Goal: Information Seeking & Learning: Learn about a topic

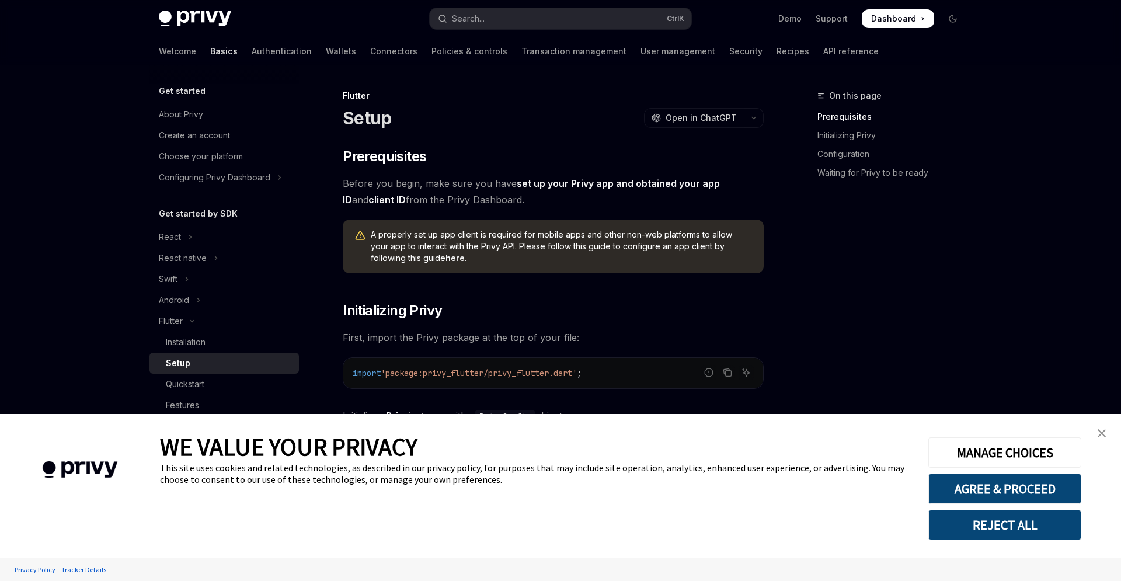
scroll to position [81, 0]
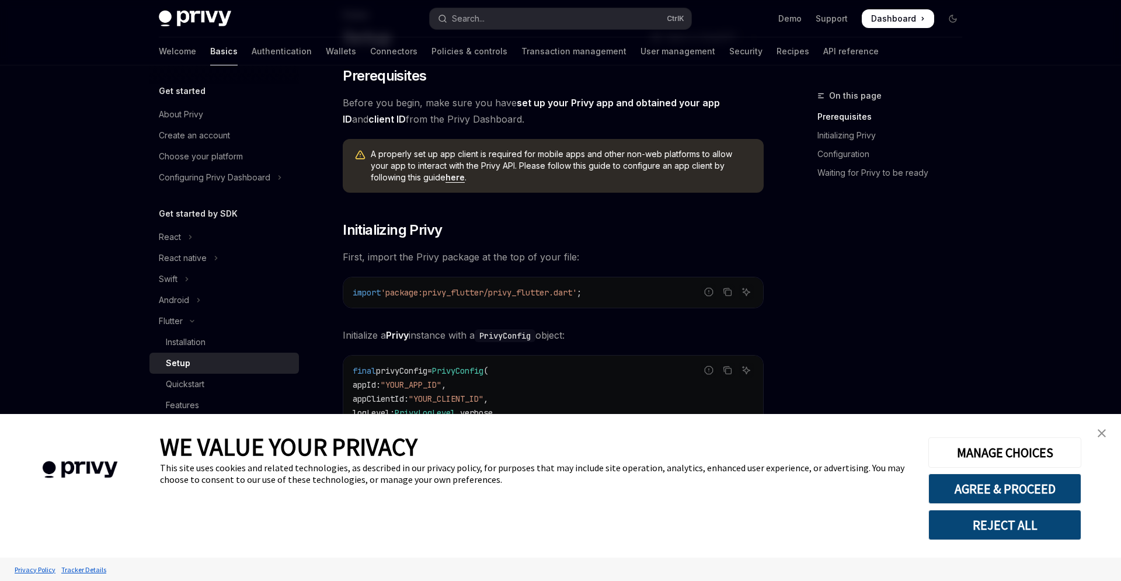
click at [1101, 430] on img "close banner" at bounding box center [1102, 433] width 8 height 8
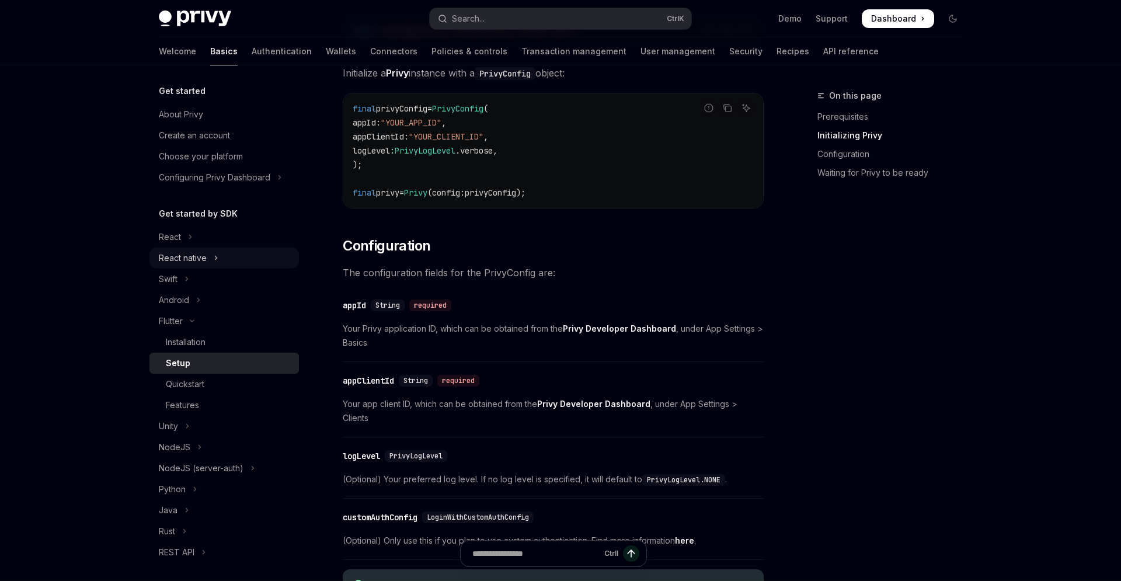
scroll to position [0, 0]
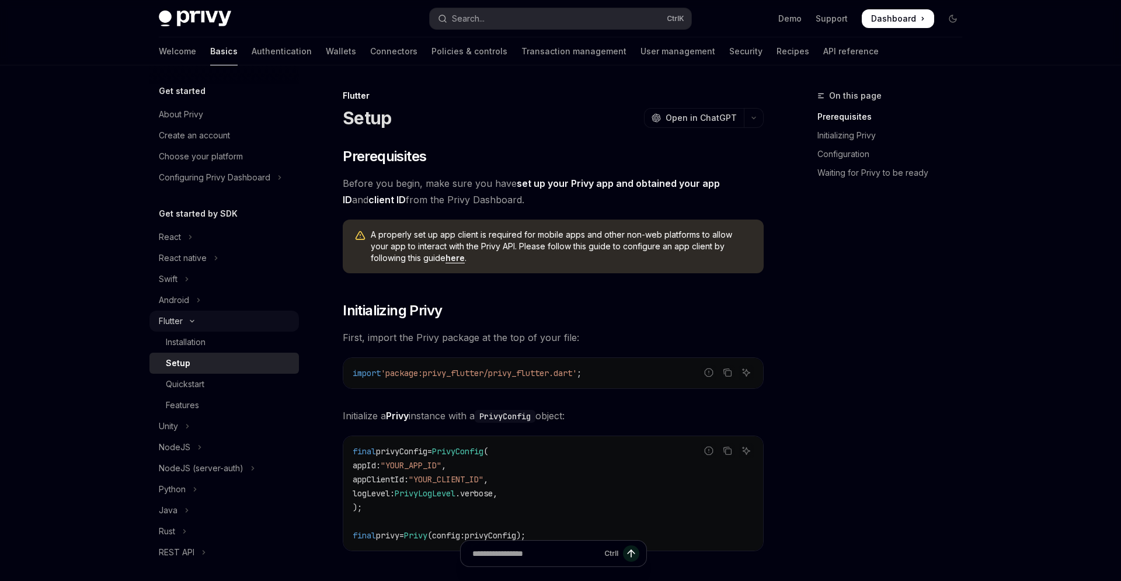
click at [170, 327] on div "Flutter" at bounding box center [171, 321] width 24 height 14
click at [193, 350] on link "Installation" at bounding box center [223, 342] width 149 height 21
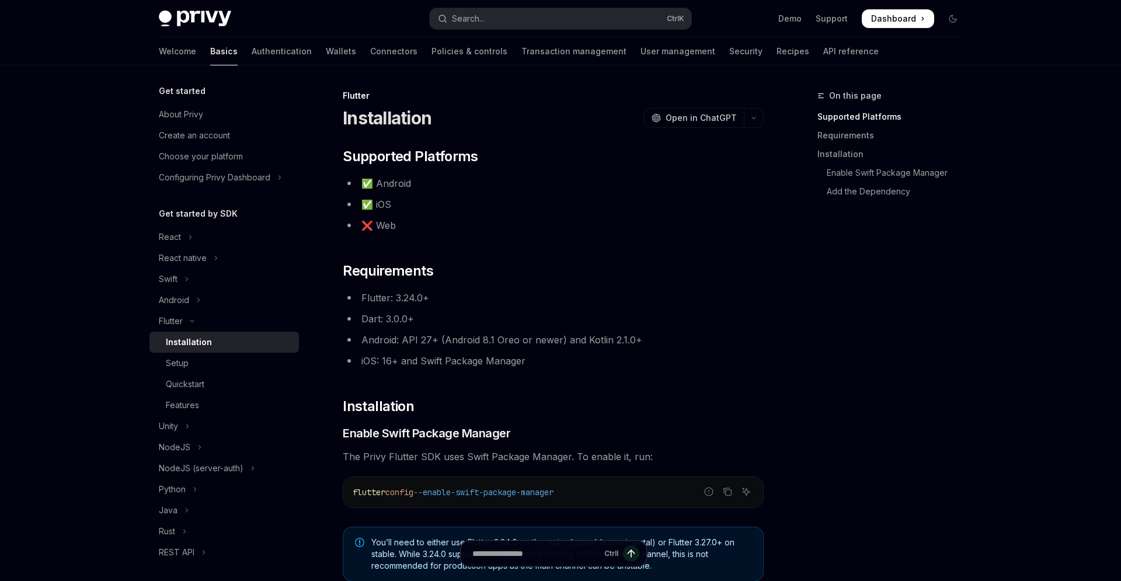
click at [432, 217] on ul "✅ Android ✅ iOS ❌ Web" at bounding box center [553, 204] width 421 height 58
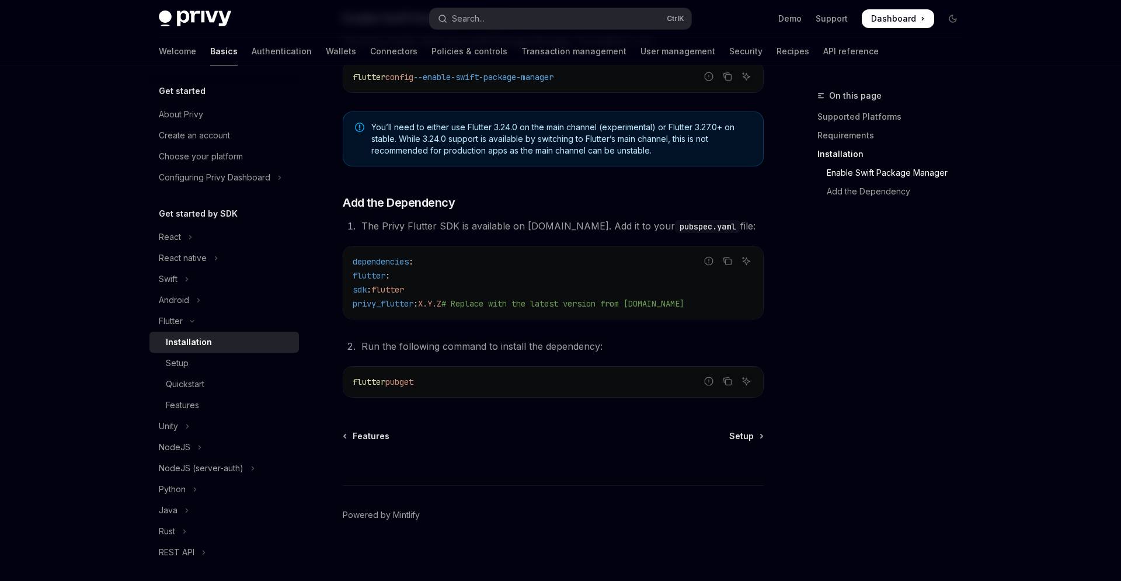
scroll to position [420, 0]
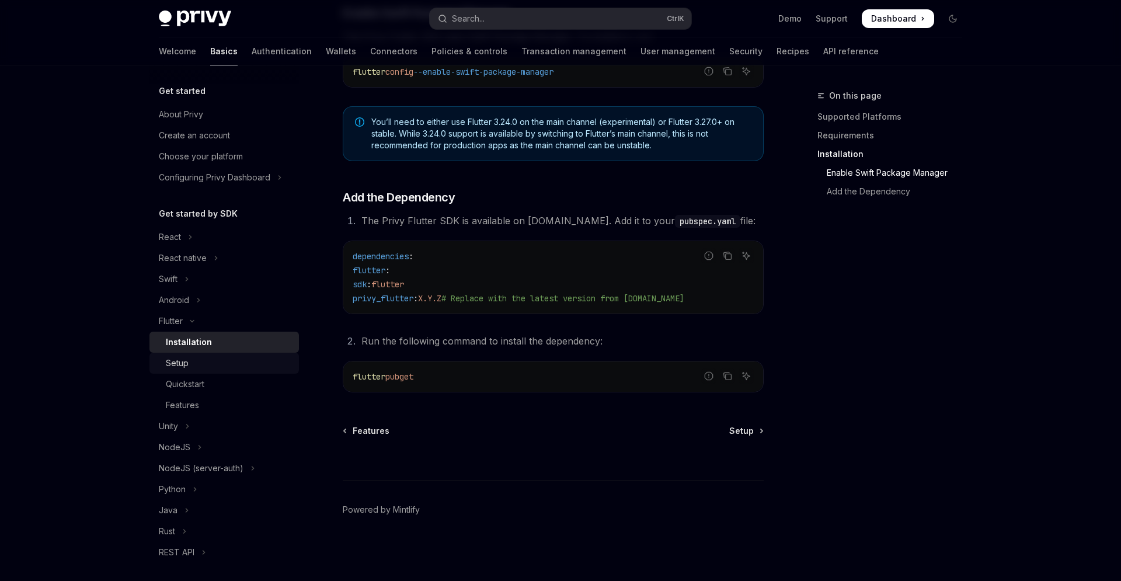
click at [168, 361] on div "Setup" at bounding box center [177, 363] width 23 height 14
type textarea "*"
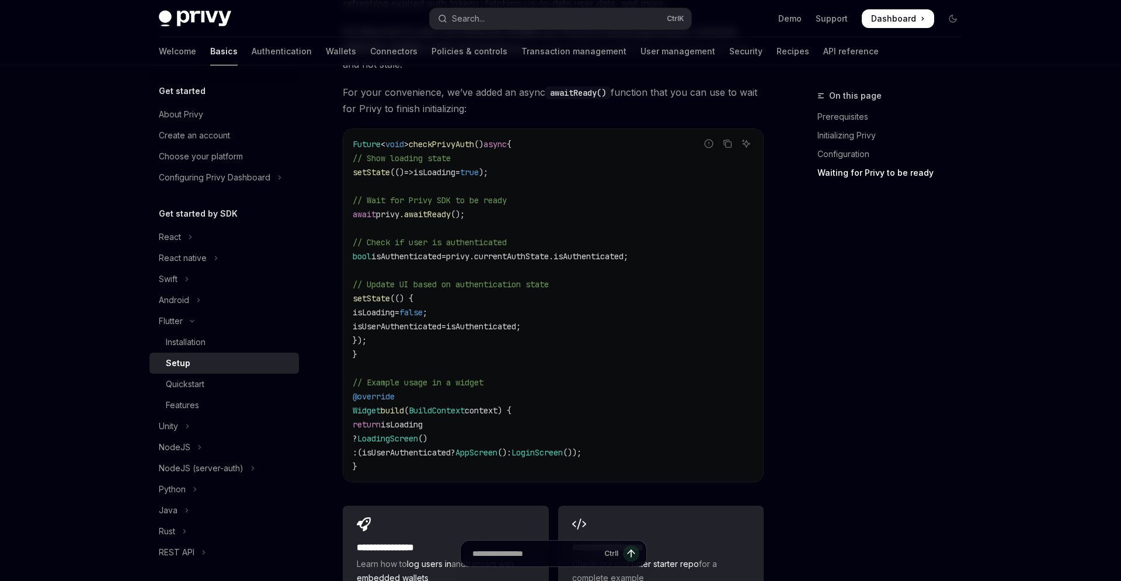
scroll to position [1226, 0]
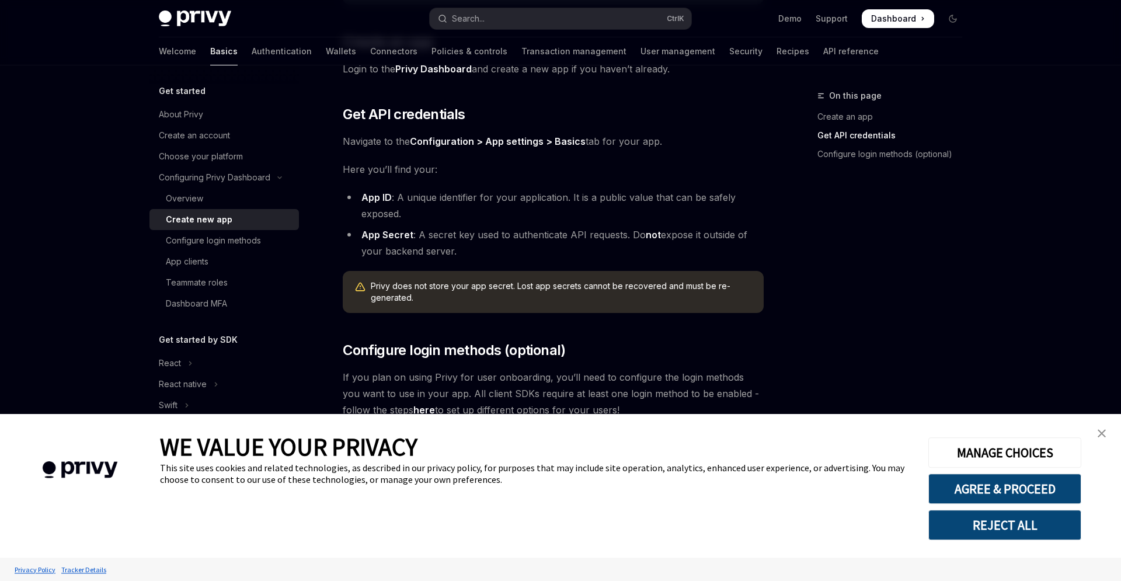
scroll to position [255, 0]
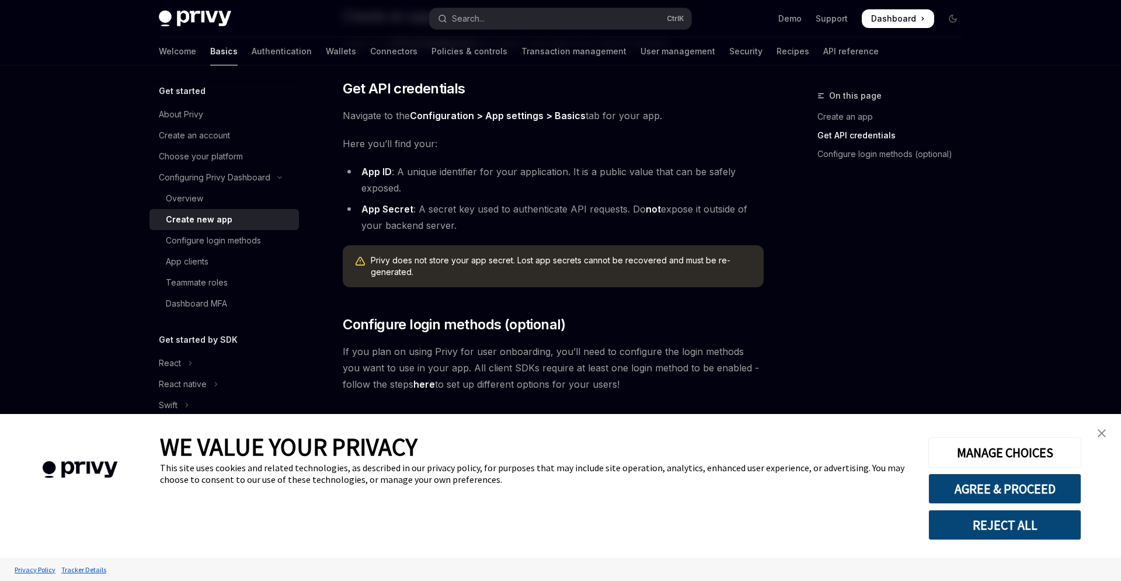
click at [1098, 434] on img "close banner" at bounding box center [1102, 433] width 8 height 8
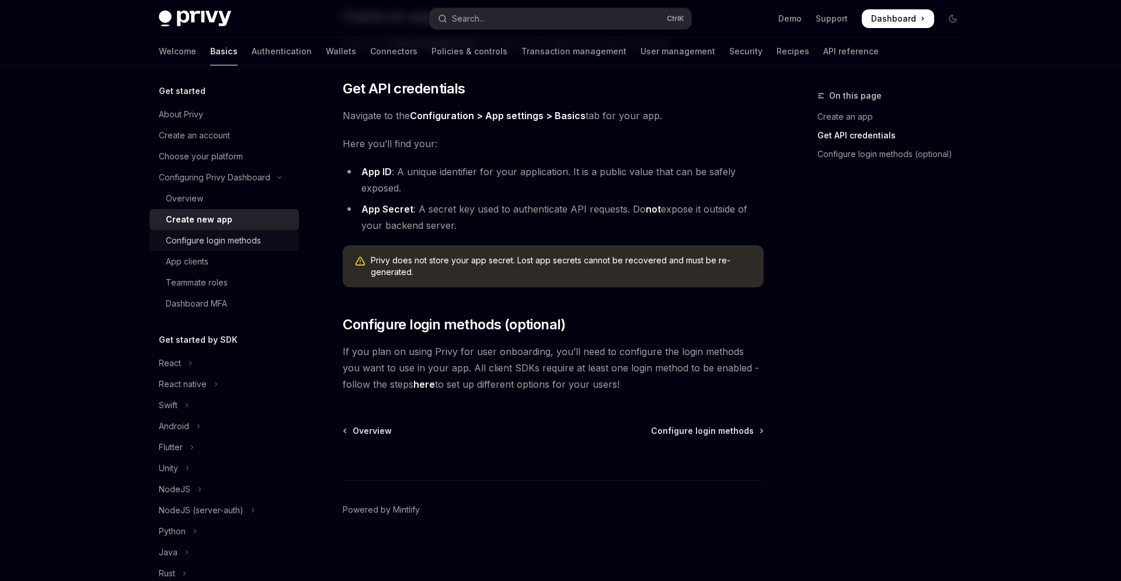
click at [188, 248] on link "Configure login methods" at bounding box center [223, 240] width 149 height 21
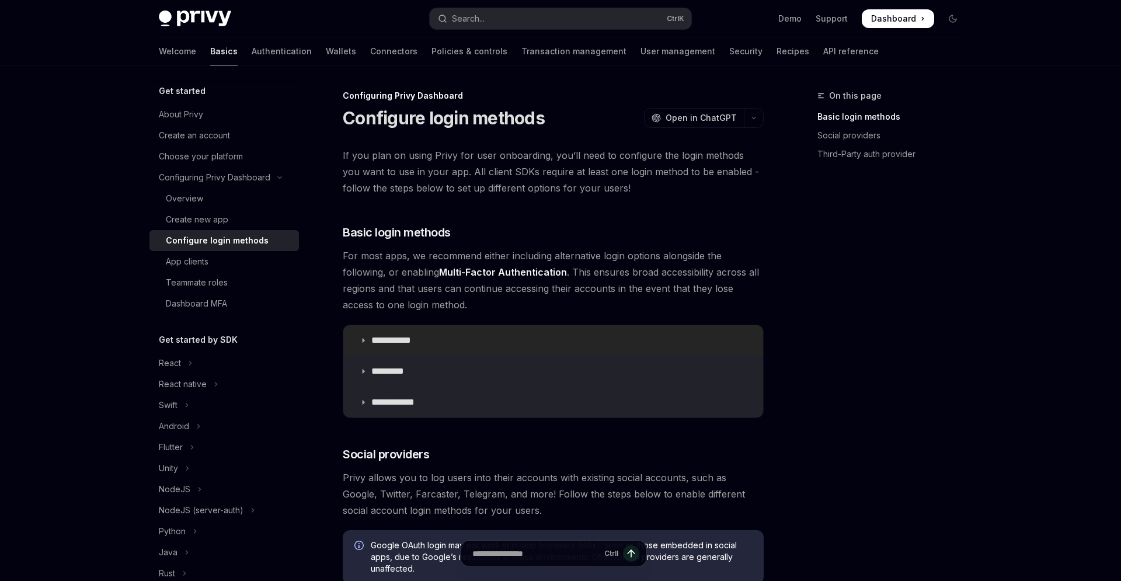
click at [381, 336] on p "**********" at bounding box center [395, 341] width 48 height 12
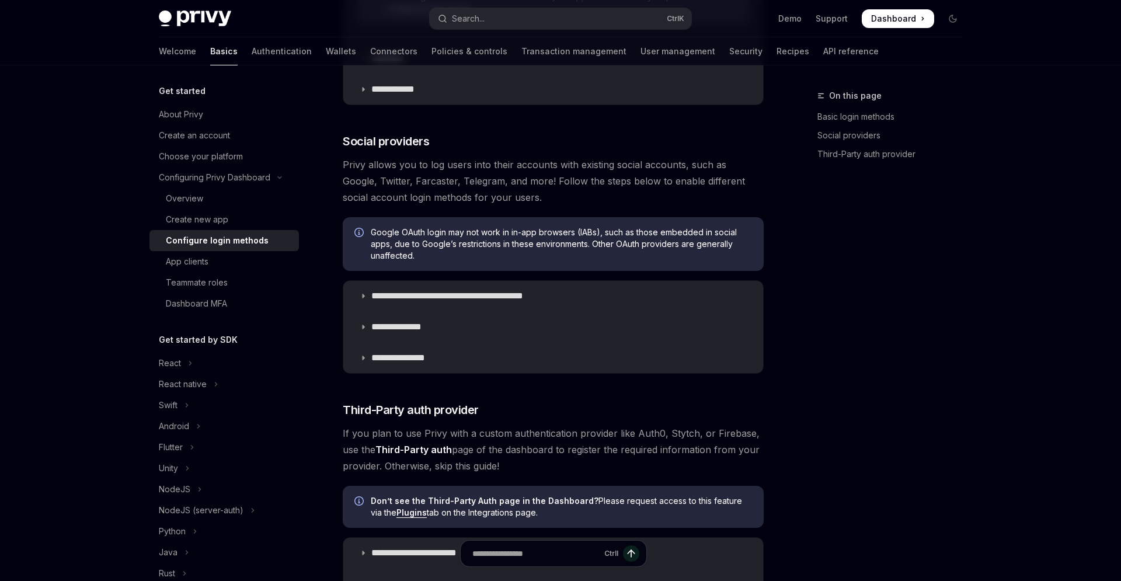
scroll to position [806, 0]
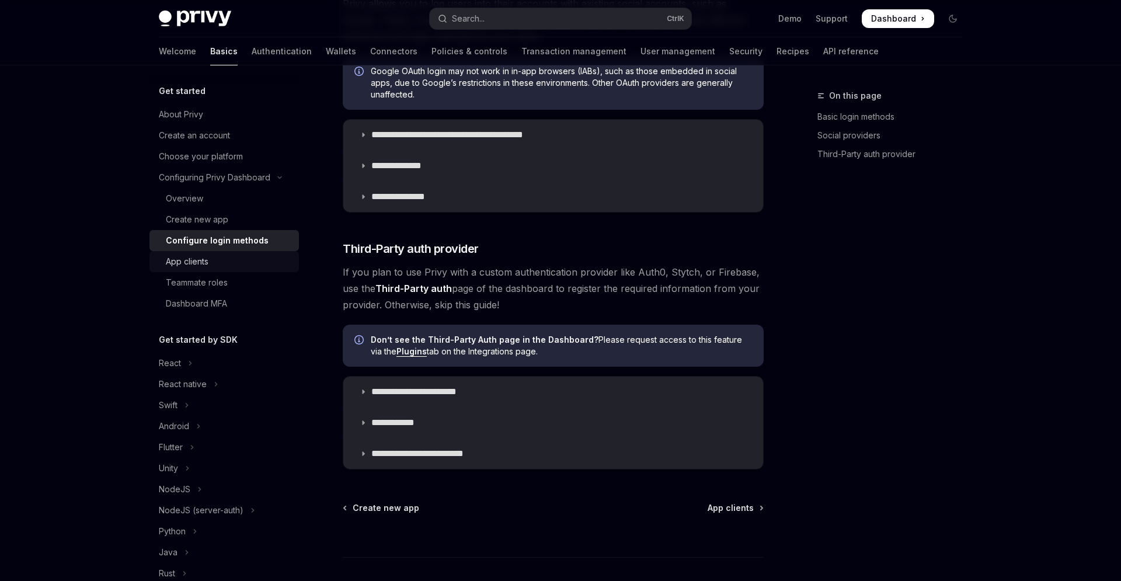
click at [266, 256] on div "App clients" at bounding box center [229, 262] width 126 height 14
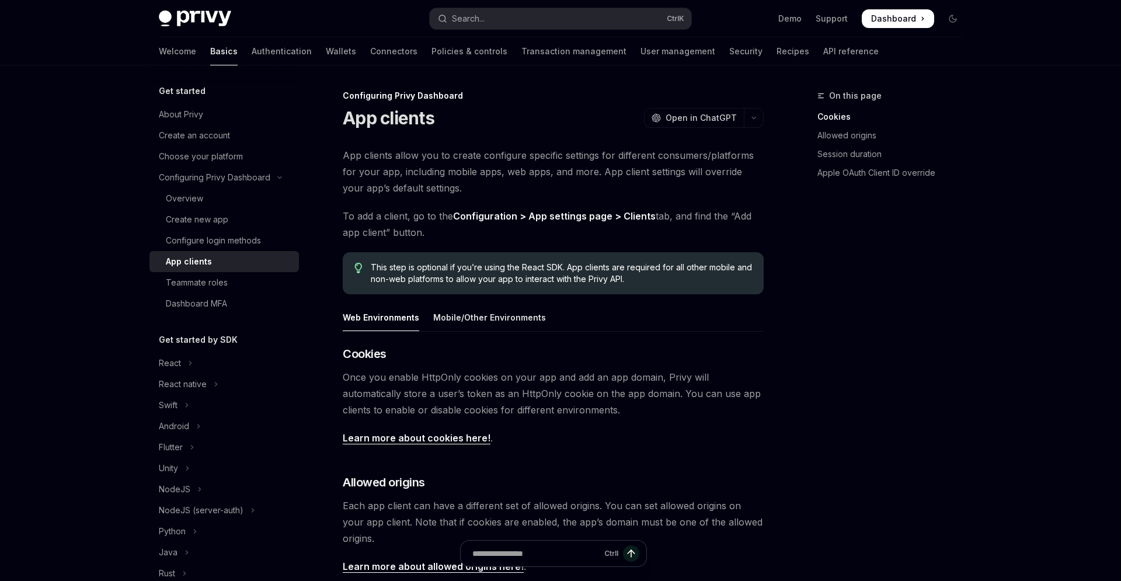
scroll to position [70, 0]
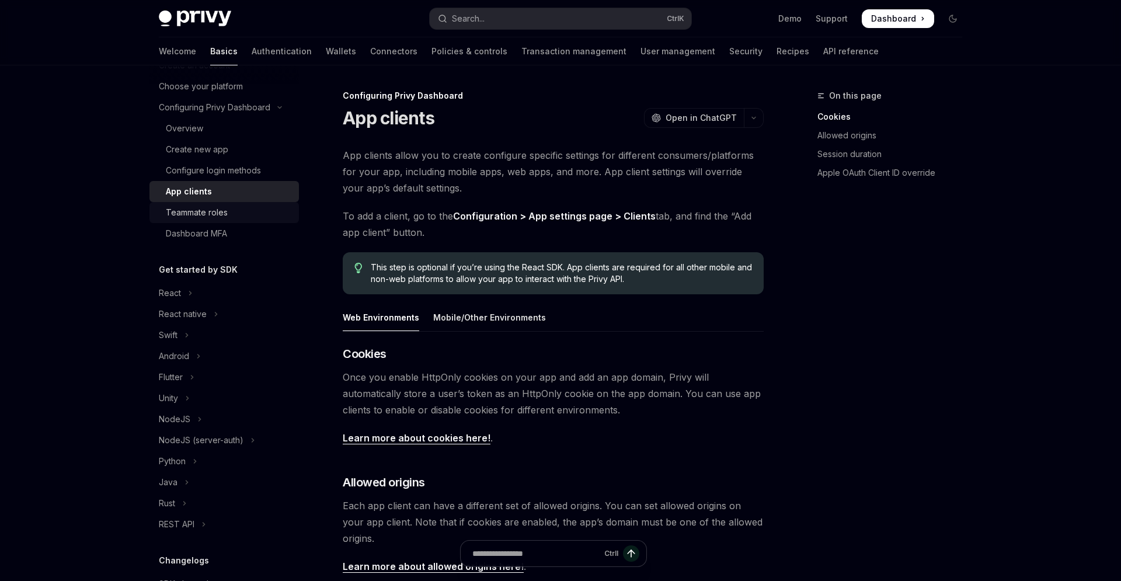
click at [227, 216] on div "Teammate roles" at bounding box center [197, 213] width 62 height 14
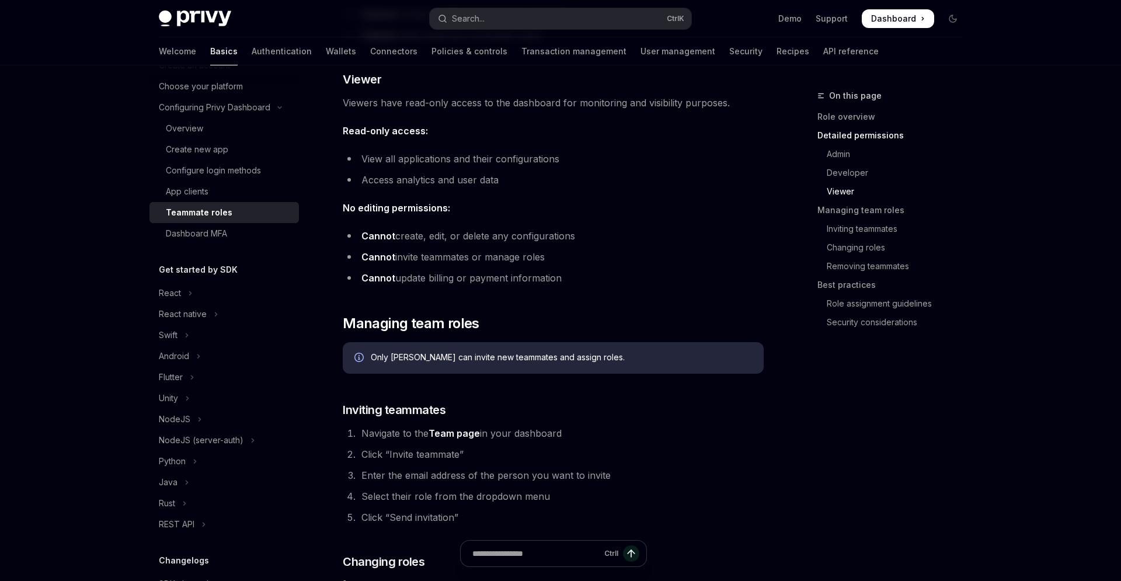
scroll to position [1209, 0]
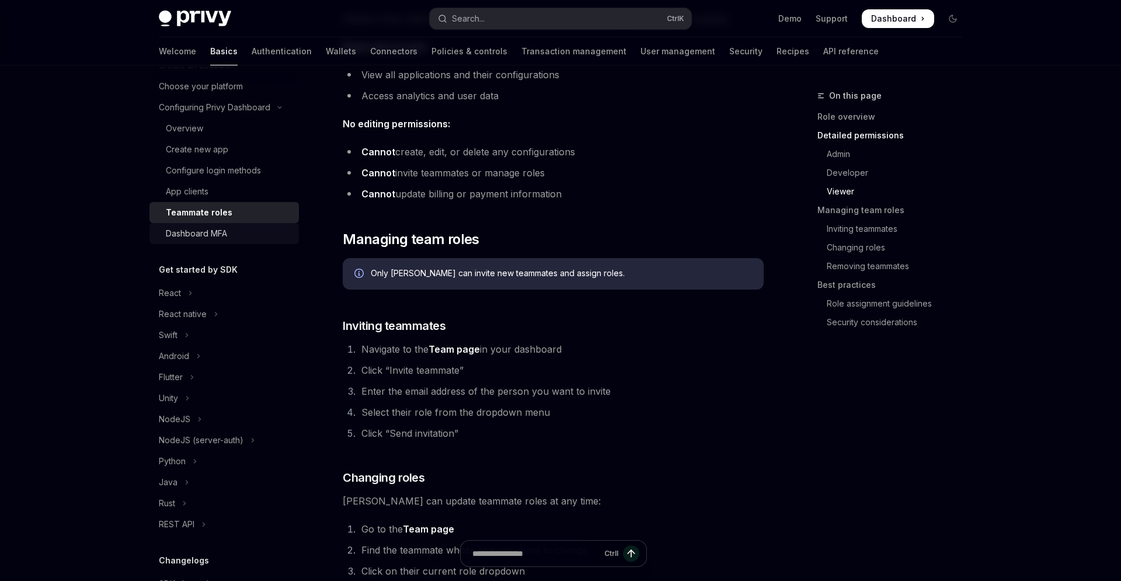
click at [190, 228] on div "Dashboard MFA" at bounding box center [196, 234] width 61 height 14
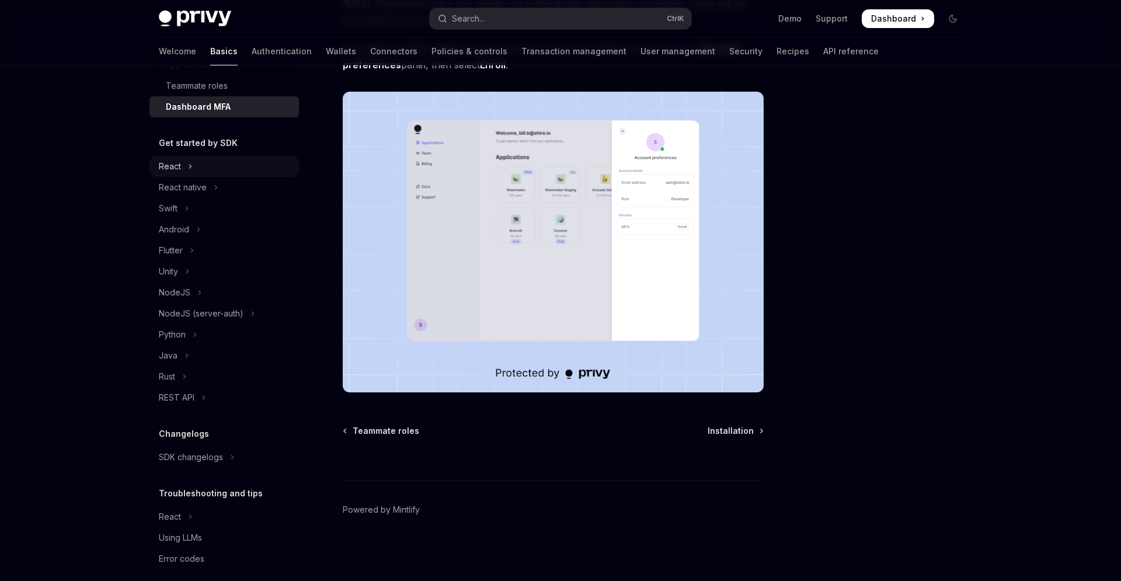
scroll to position [208, 0]
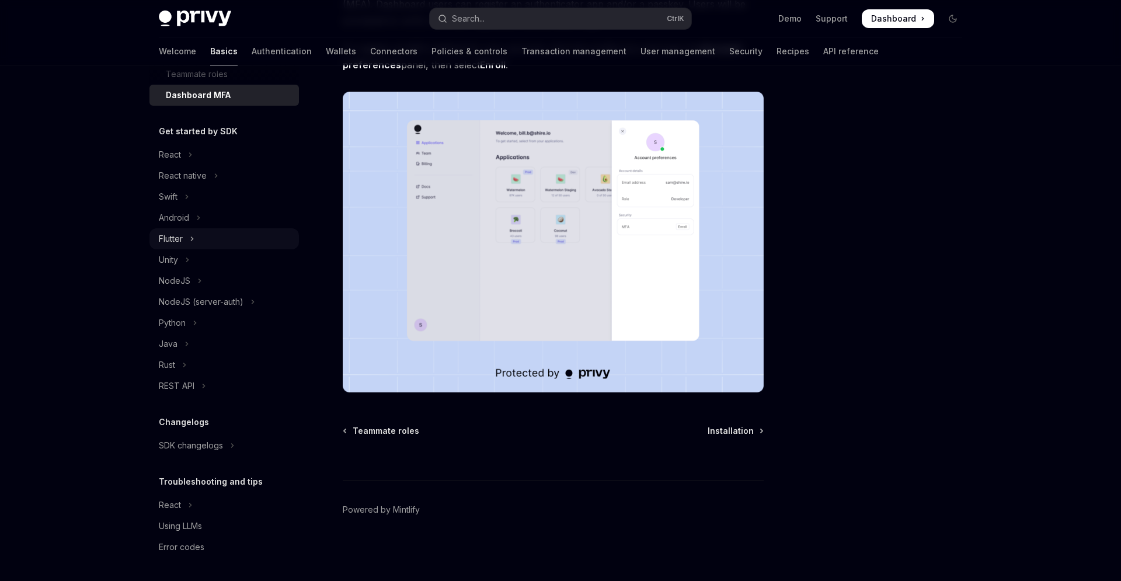
click at [184, 242] on button "Flutter" at bounding box center [223, 238] width 149 height 21
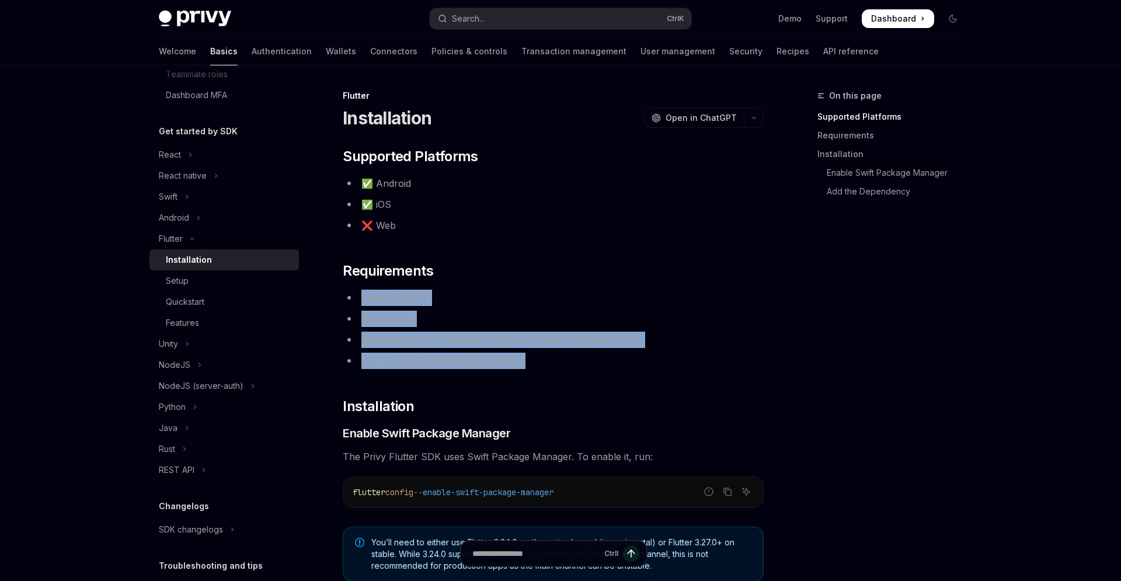
drag, startPoint x: 585, startPoint y: 361, endPoint x: 369, endPoint y: 286, distance: 228.8
click at [369, 286] on div "​ Supported Platforms ✅ Android ✅ iOS ❌ Web ​ Requirements Flutter: 3.24.0+ Dar…" at bounding box center [553, 480] width 421 height 666
click at [598, 316] on li "Dart: 3.0.0+" at bounding box center [553, 319] width 421 height 16
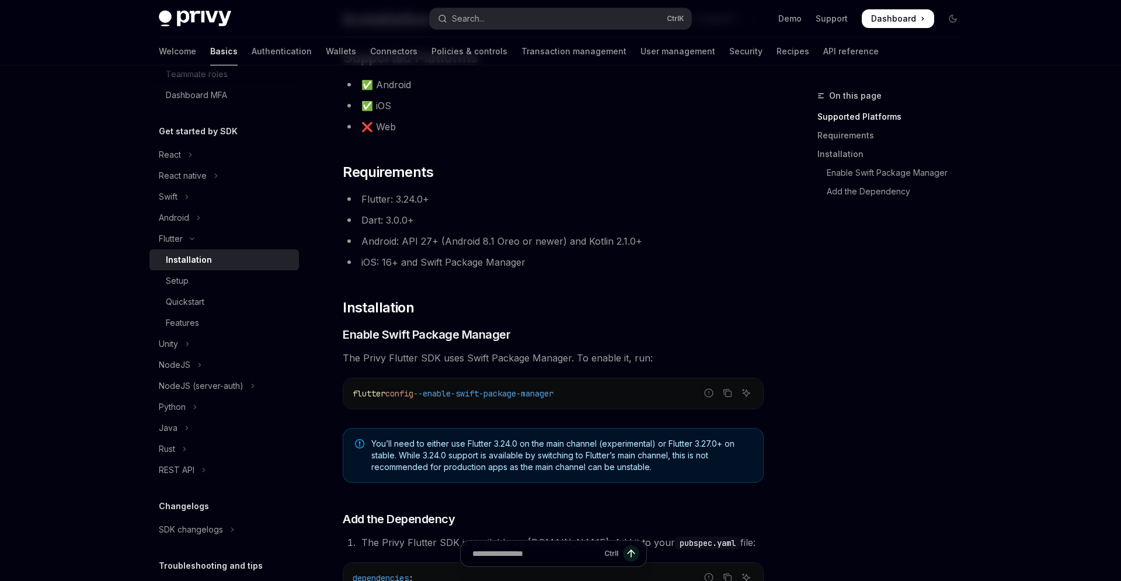
scroll to position [161, 0]
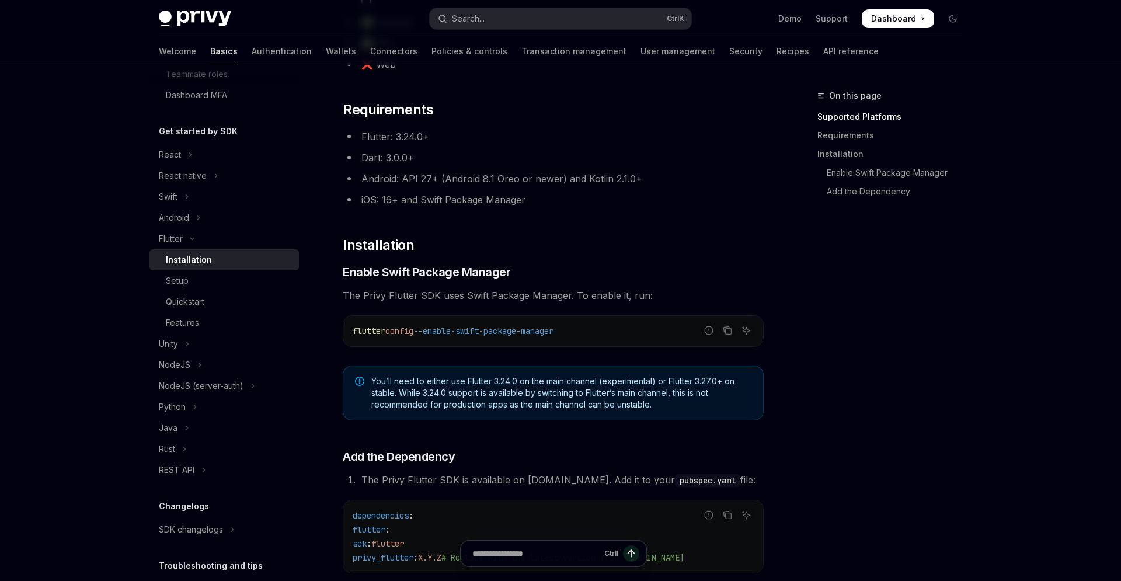
click at [1036, 82] on div "Skip to main content Privy Docs home page Search... Ctrl K Demo Support Dashboa…" at bounding box center [560, 339] width 1121 height 1001
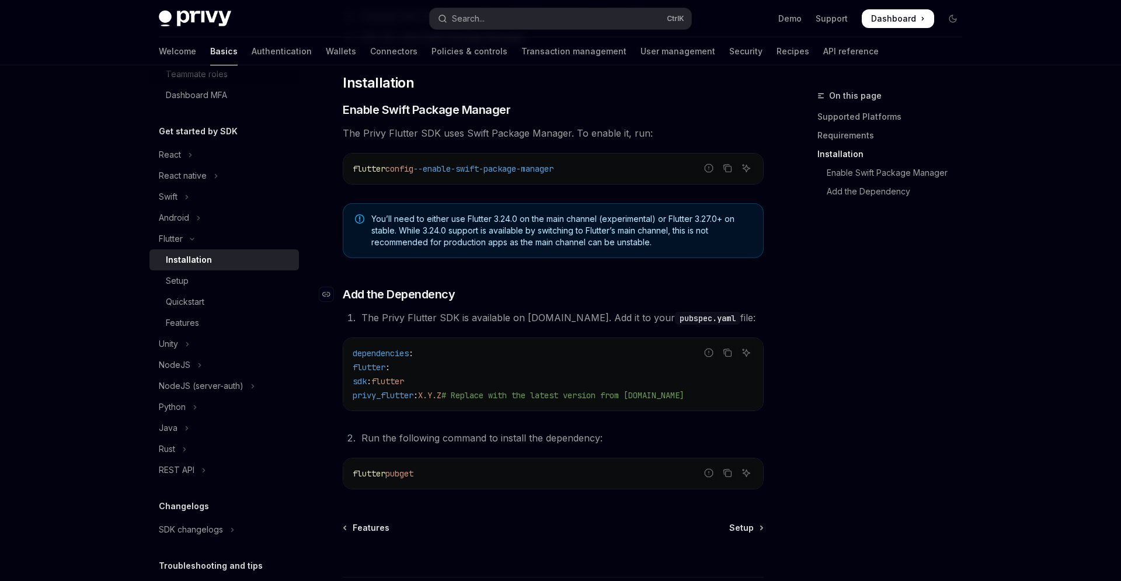
scroll to position [420, 0]
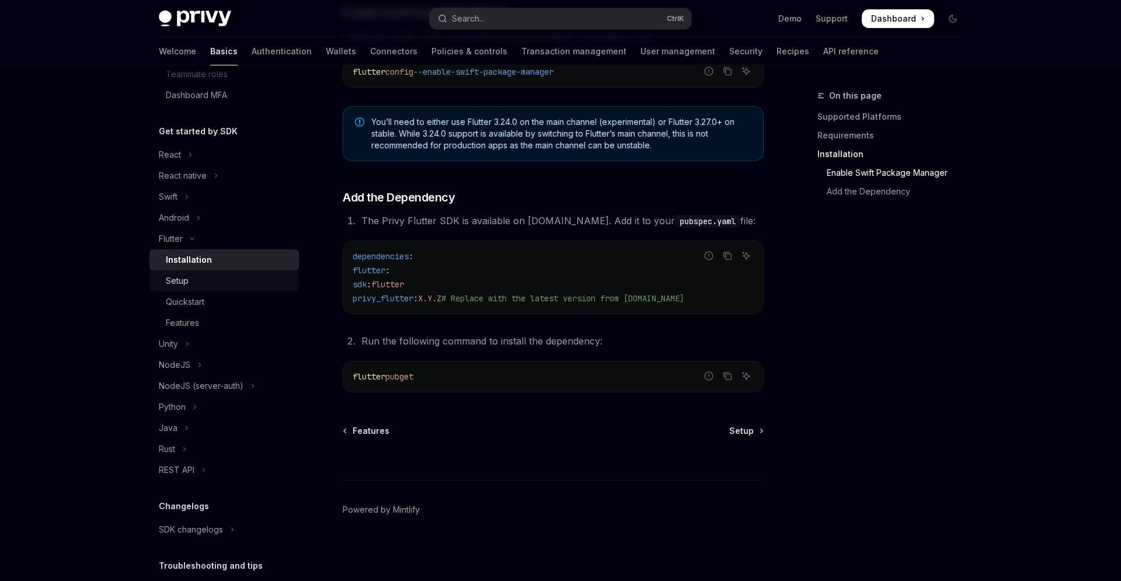
click at [205, 279] on div "Setup" at bounding box center [229, 281] width 126 height 14
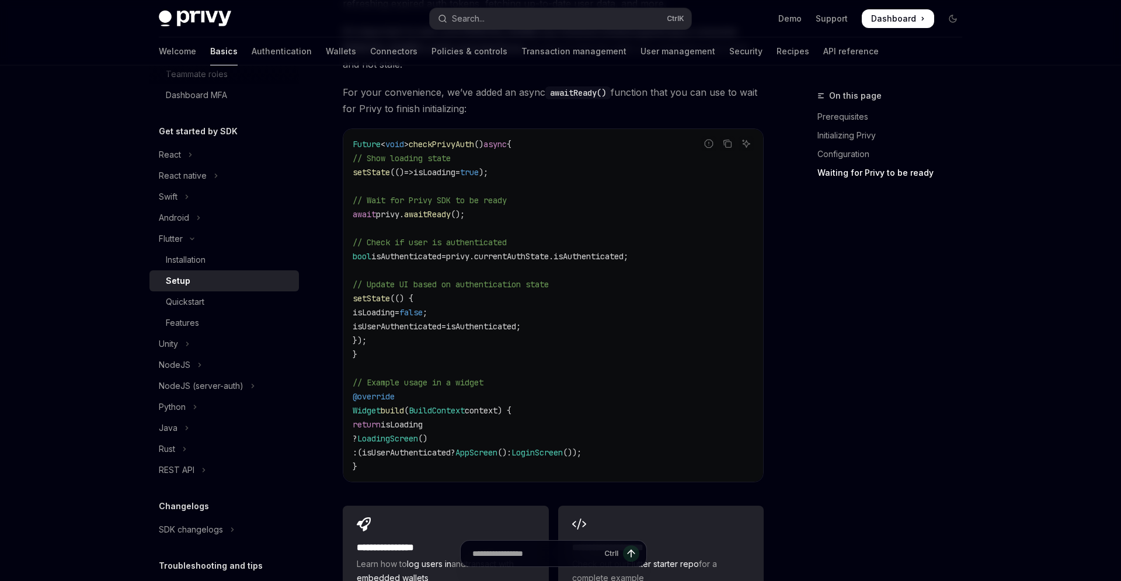
scroll to position [1226, 0]
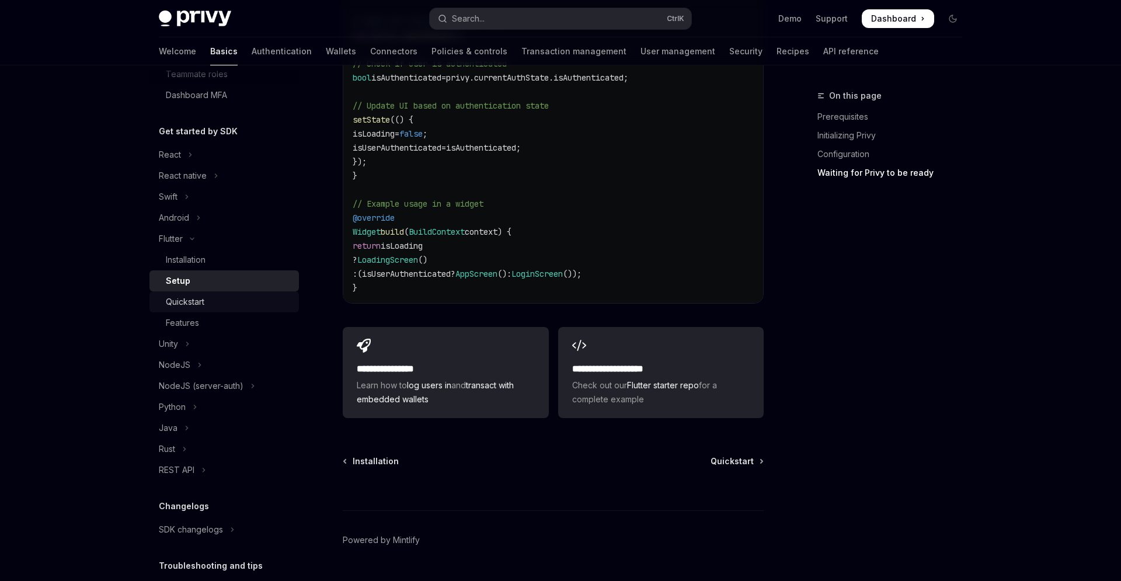
click at [215, 304] on div "Quickstart" at bounding box center [229, 302] width 126 height 14
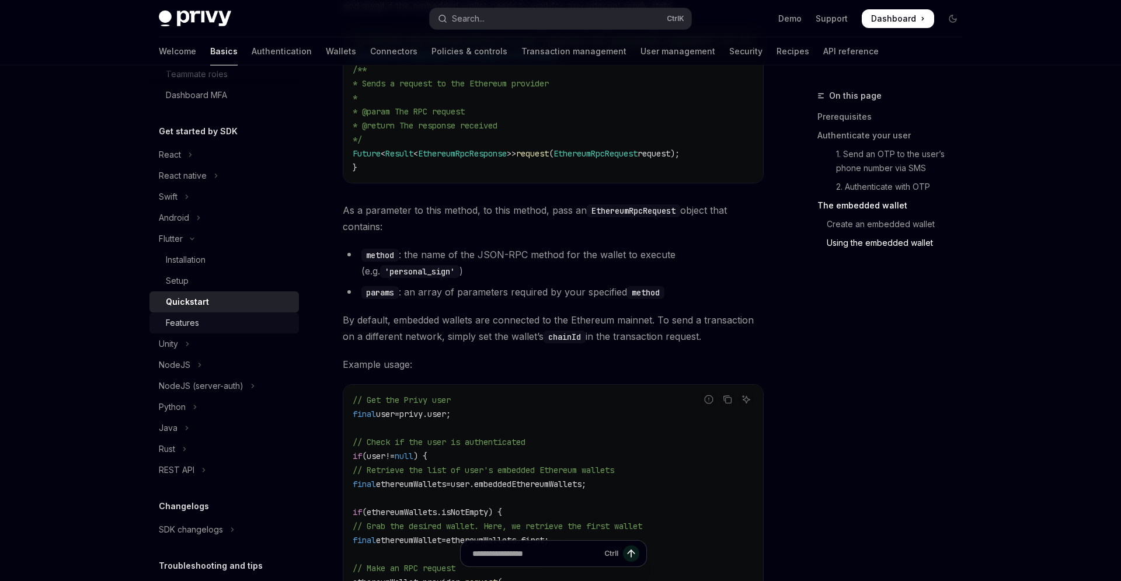
click at [171, 321] on div "Features" at bounding box center [182, 323] width 33 height 14
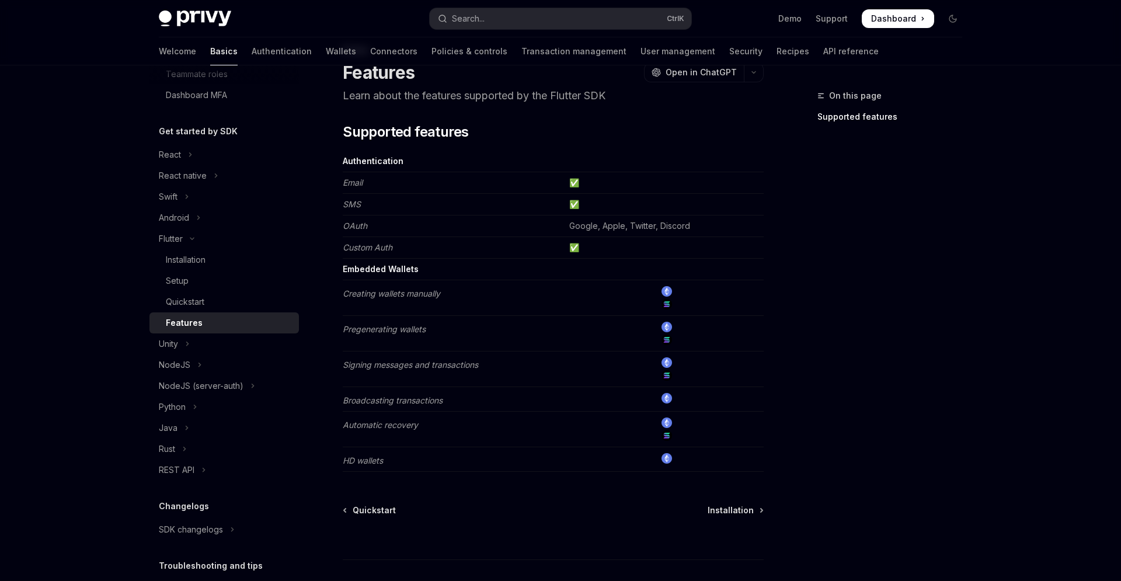
scroll to position [121, 0]
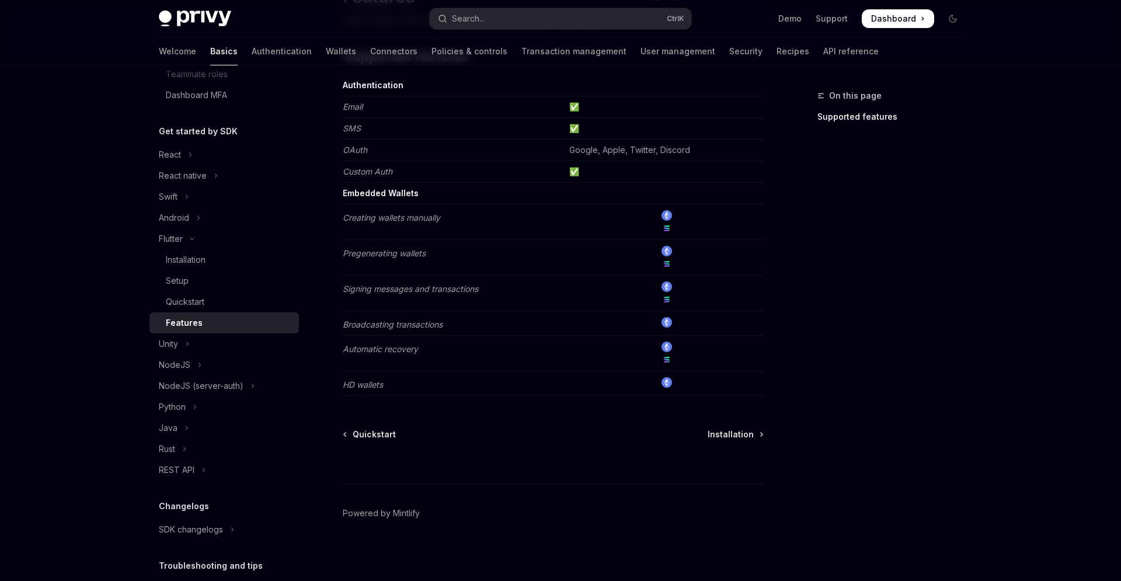
click at [669, 227] on img at bounding box center [667, 228] width 11 height 11
click at [182, 462] on button "REST API" at bounding box center [223, 470] width 149 height 21
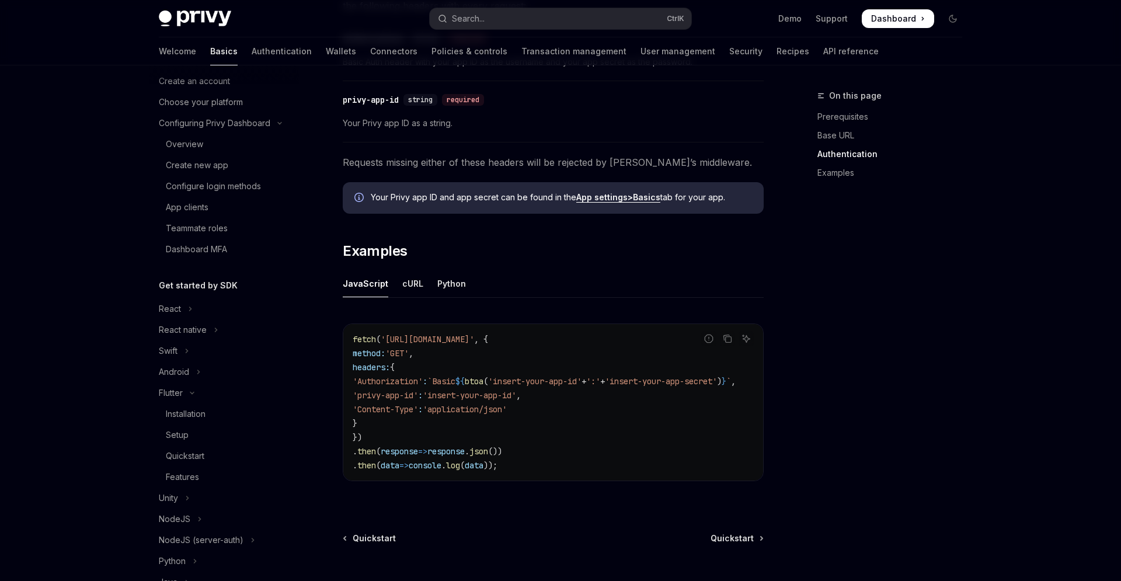
scroll to position [484, 0]
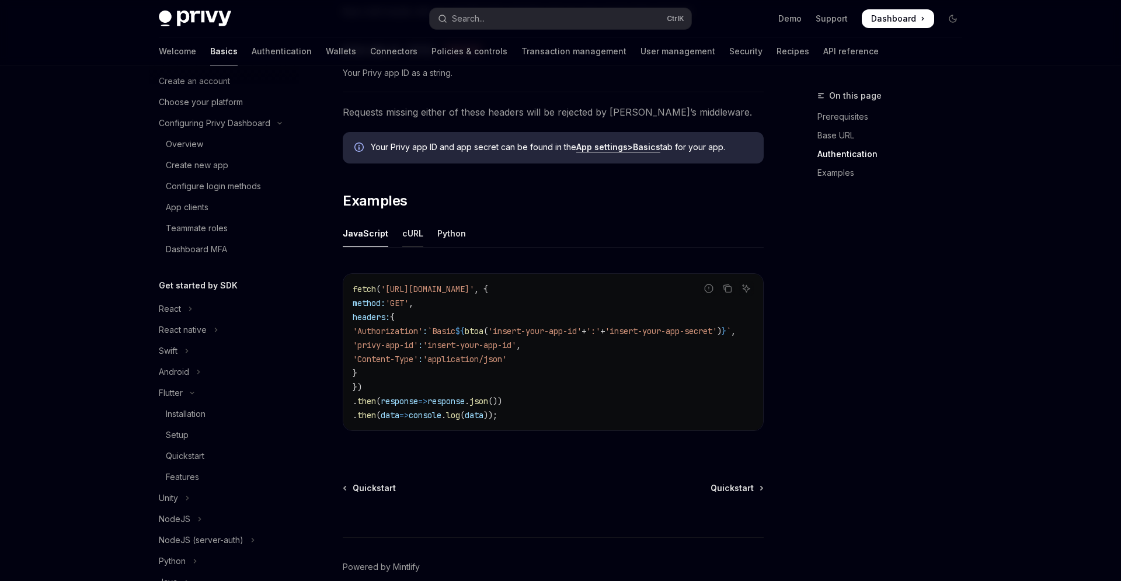
click at [416, 234] on div "cURL" at bounding box center [412, 233] width 21 height 27
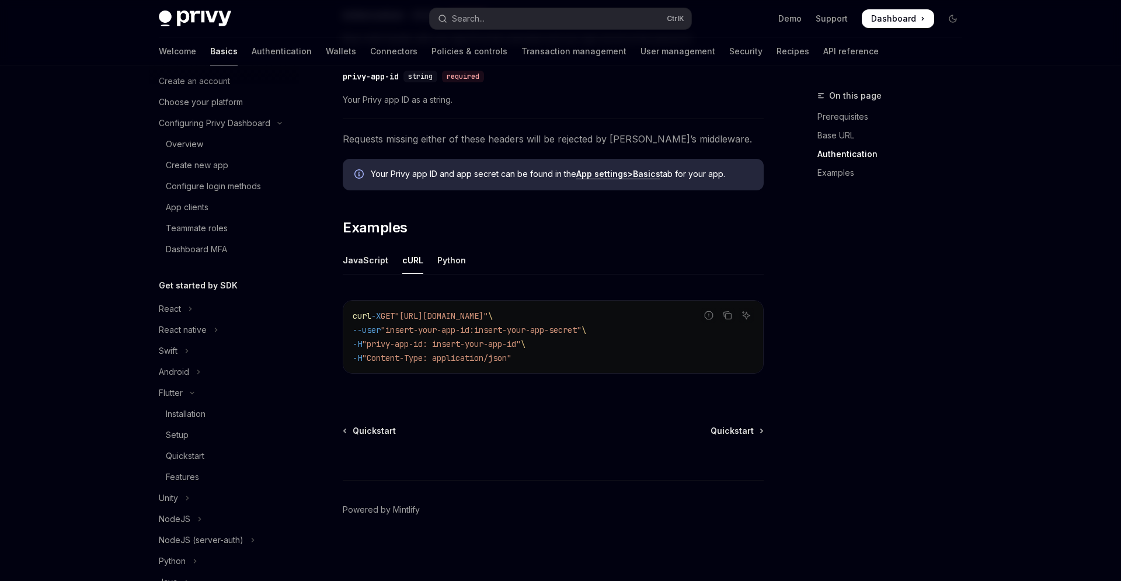
scroll to position [457, 0]
click at [446, 267] on div "Python" at bounding box center [451, 259] width 29 height 27
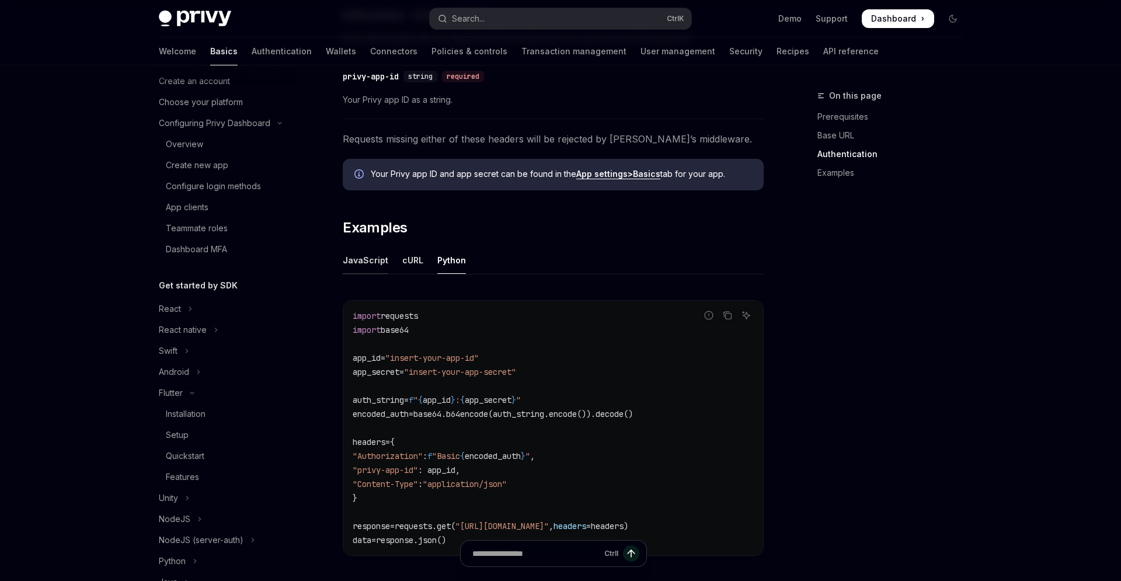
click at [370, 262] on div "JavaScript" at bounding box center [366, 259] width 46 height 27
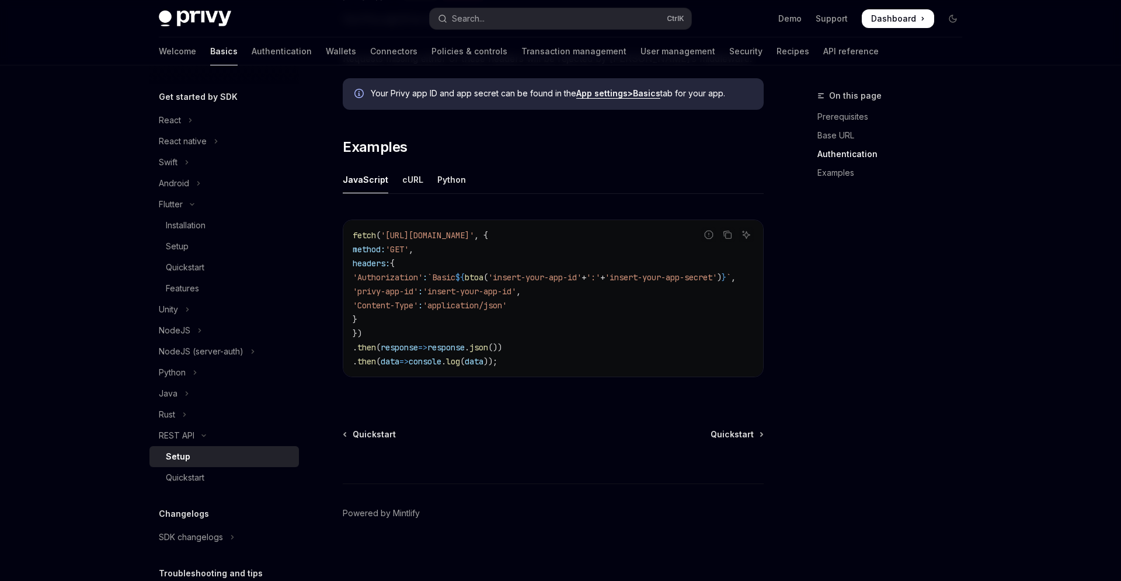
scroll to position [265, 0]
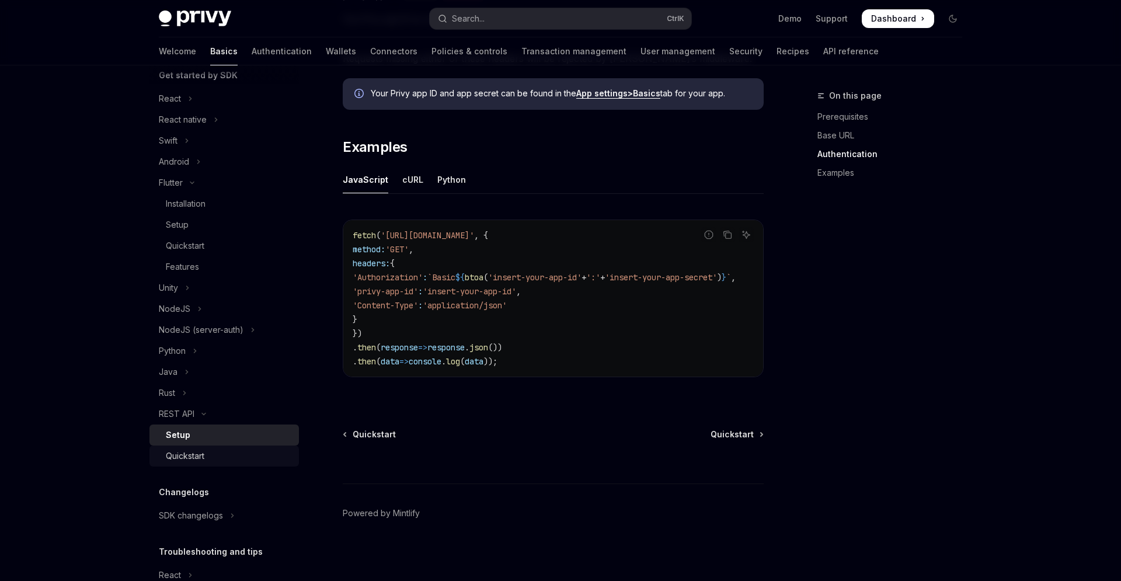
click at [218, 462] on div "Quickstart" at bounding box center [229, 456] width 126 height 14
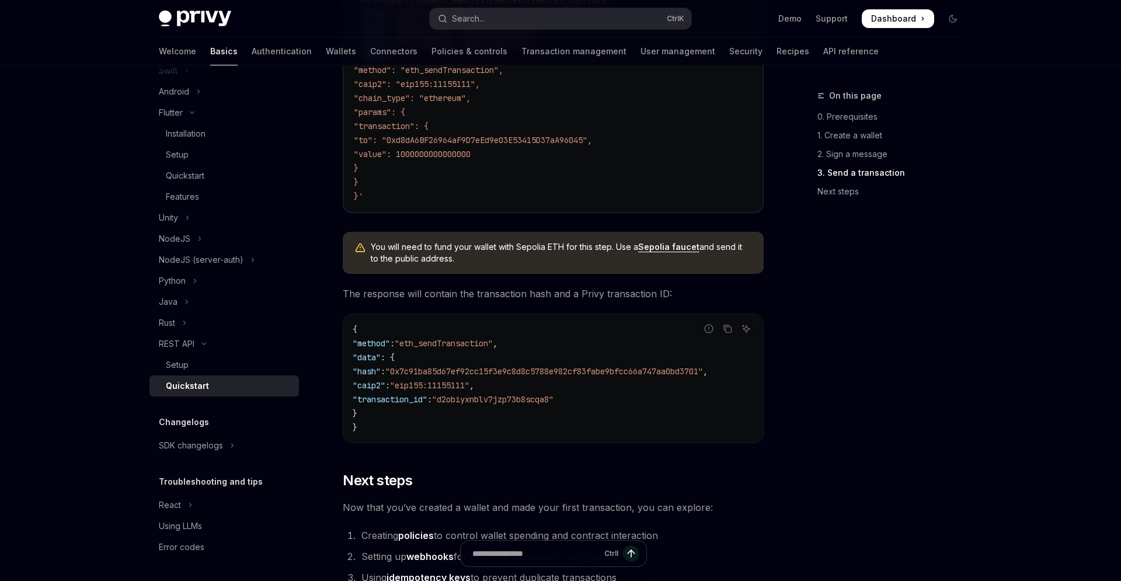
scroll to position [1289, 0]
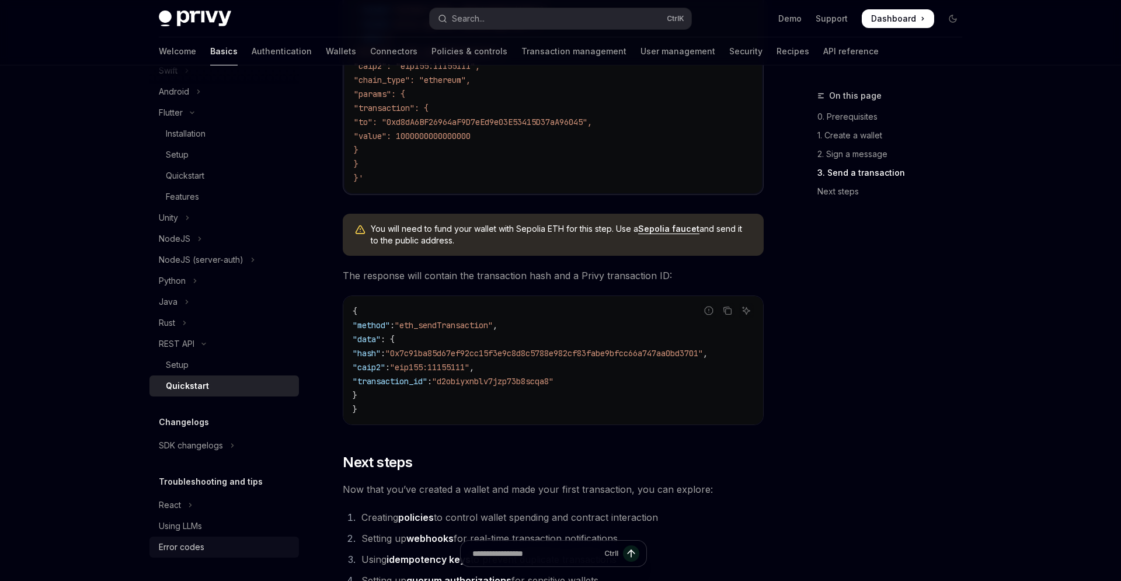
click at [195, 545] on div "Error codes" at bounding box center [182, 547] width 46 height 14
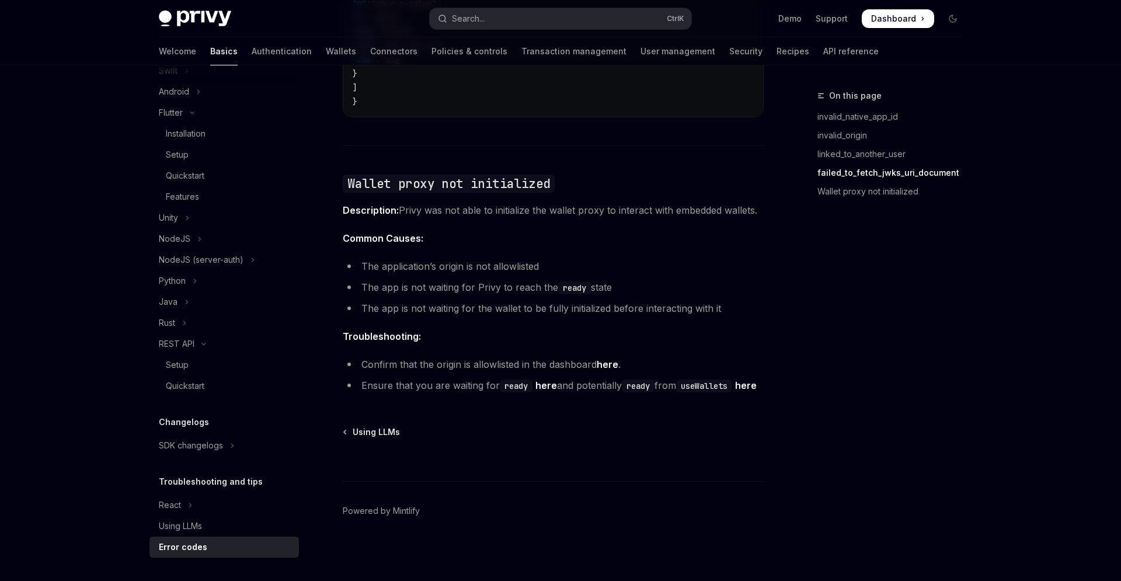
scroll to position [1776, 0]
click at [192, 534] on link "Using LLMs" at bounding box center [223, 526] width 149 height 21
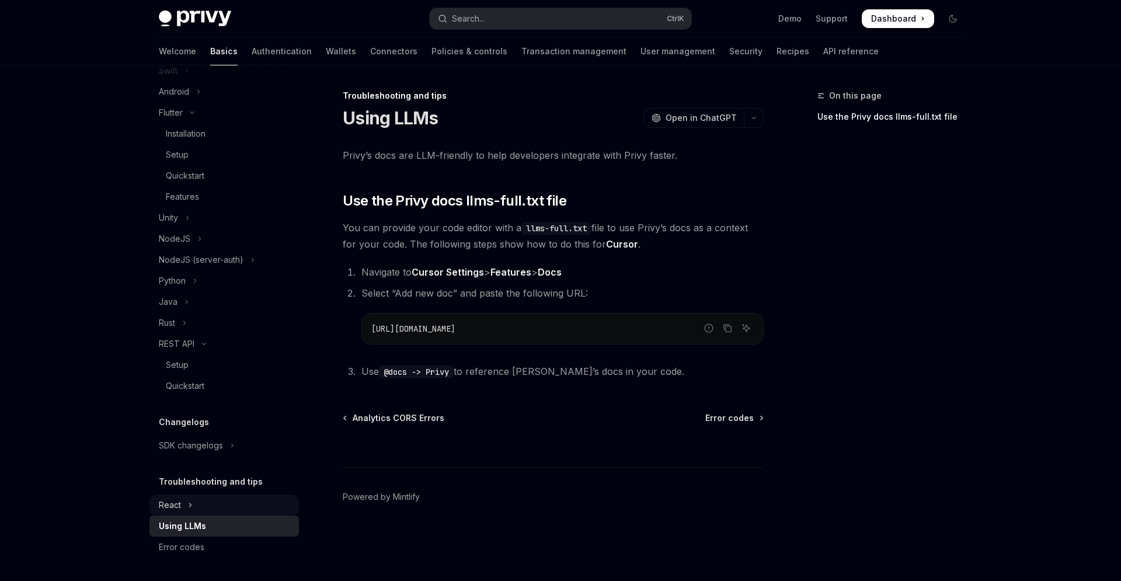
click at [183, 500] on button "React" at bounding box center [223, 505] width 149 height 21
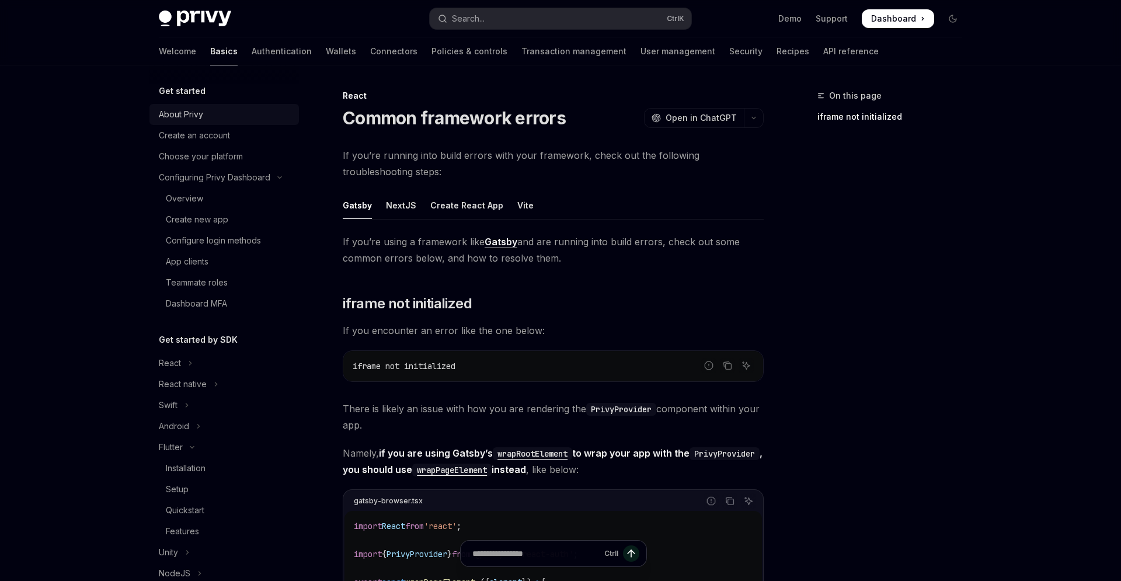
click at [186, 112] on div "About Privy" at bounding box center [181, 114] width 44 height 14
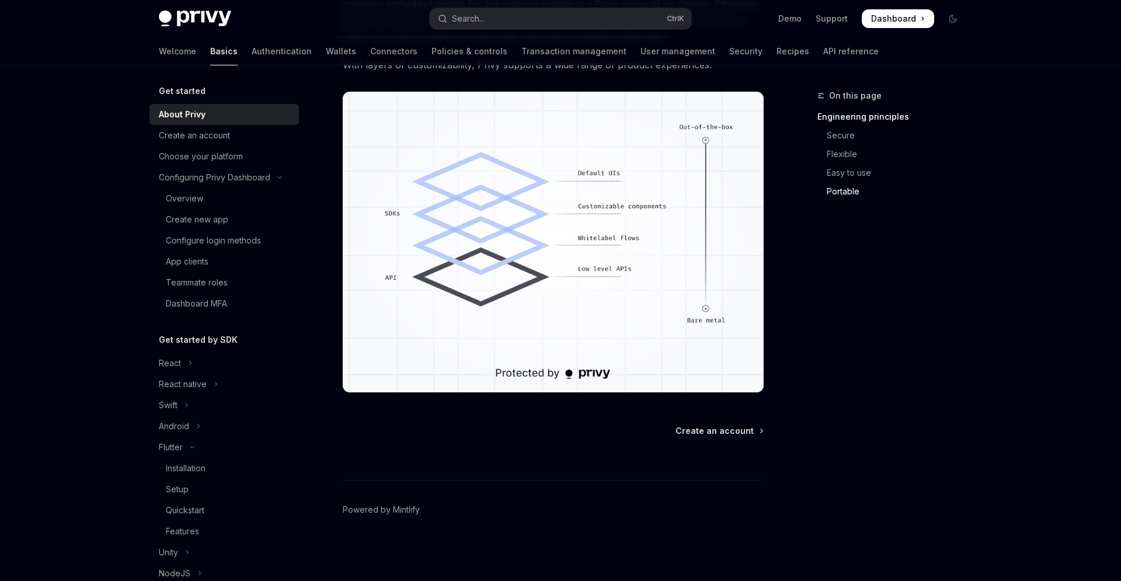
scroll to position [1093, 0]
click at [695, 425] on span "Create an account" at bounding box center [715, 431] width 78 height 12
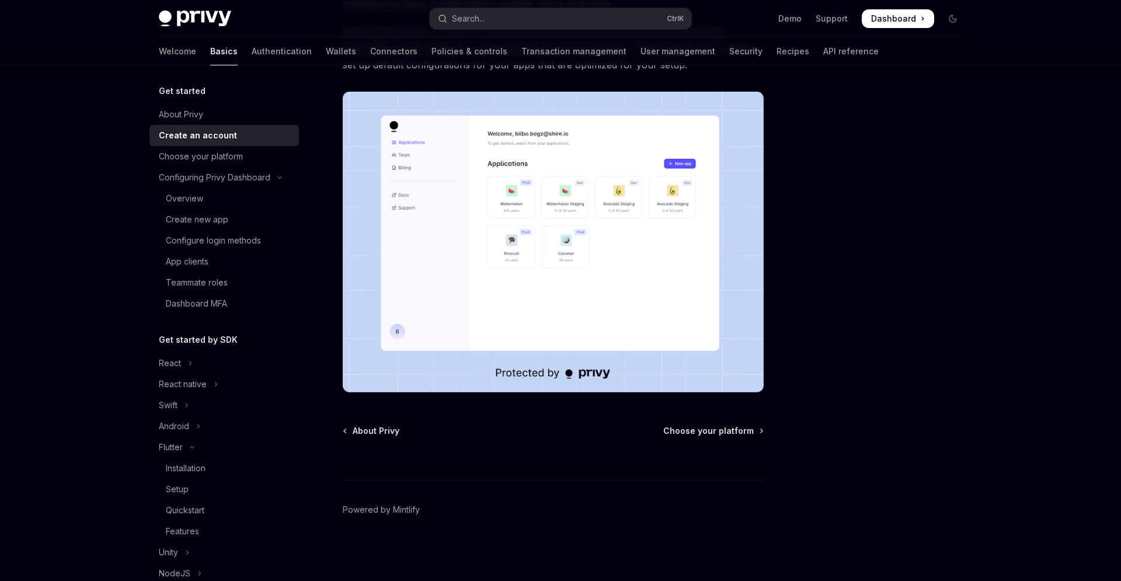
scroll to position [298, 0]
click at [735, 425] on span "Choose your platform" at bounding box center [708, 431] width 91 height 12
type textarea "*"
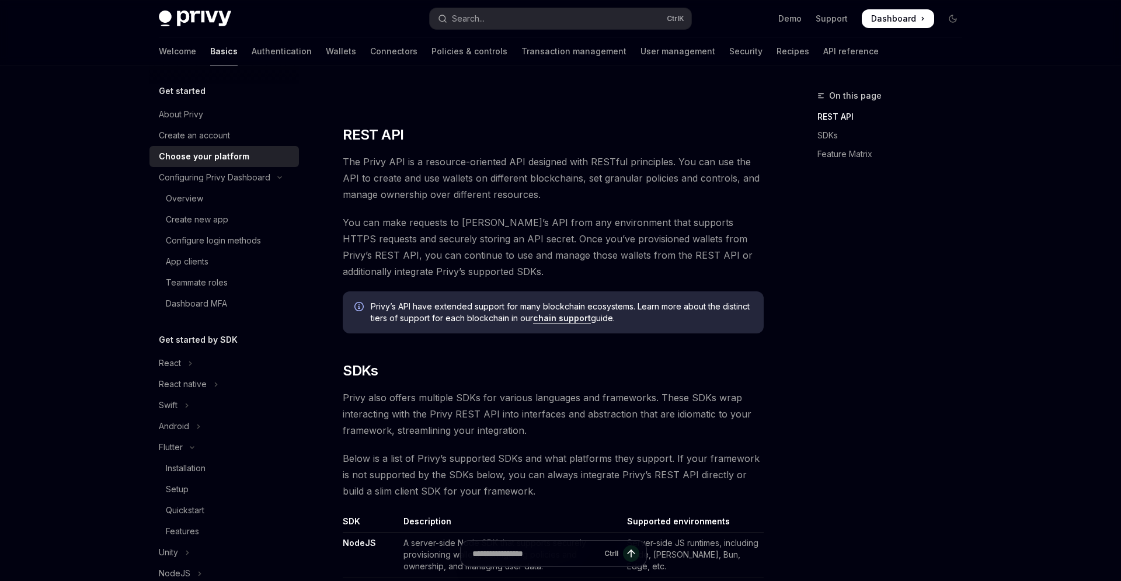
scroll to position [322, 0]
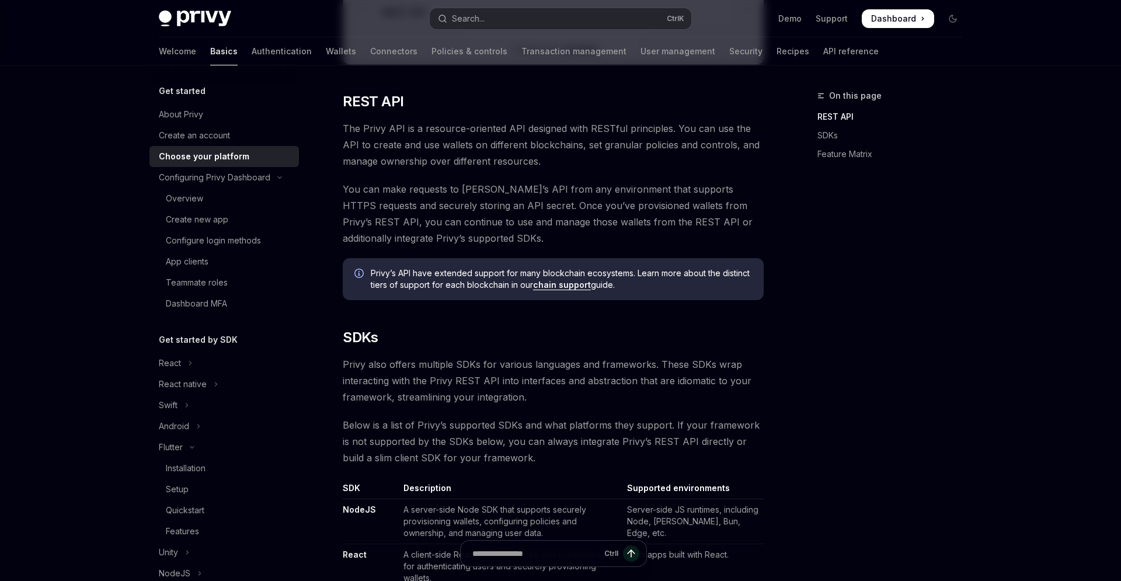
drag, startPoint x: 927, startPoint y: 313, endPoint x: 821, endPoint y: 218, distance: 142.2
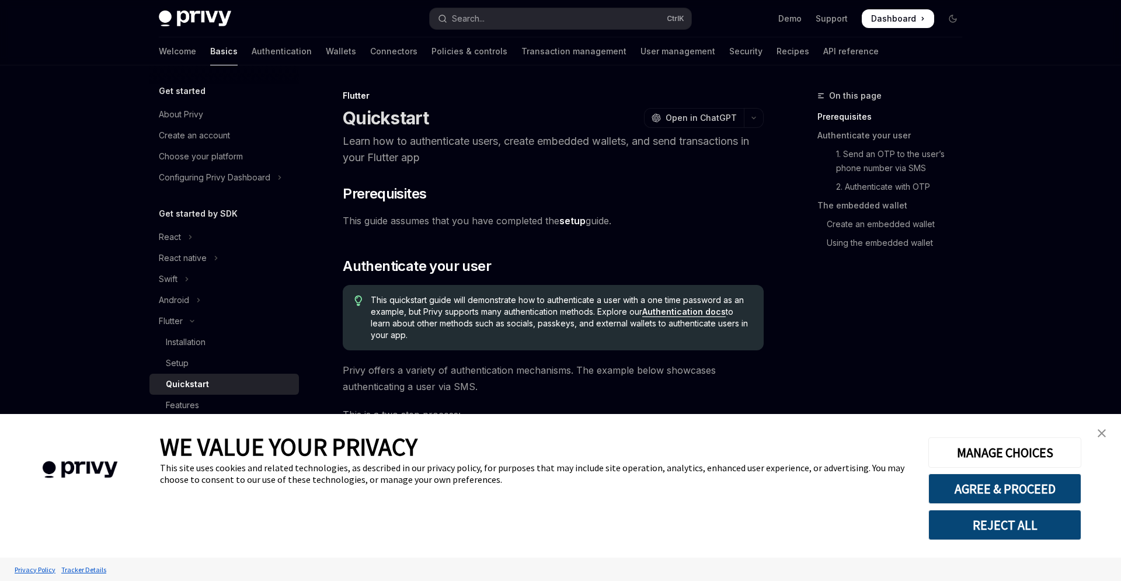
click at [1104, 437] on img "close banner" at bounding box center [1102, 433] width 8 height 8
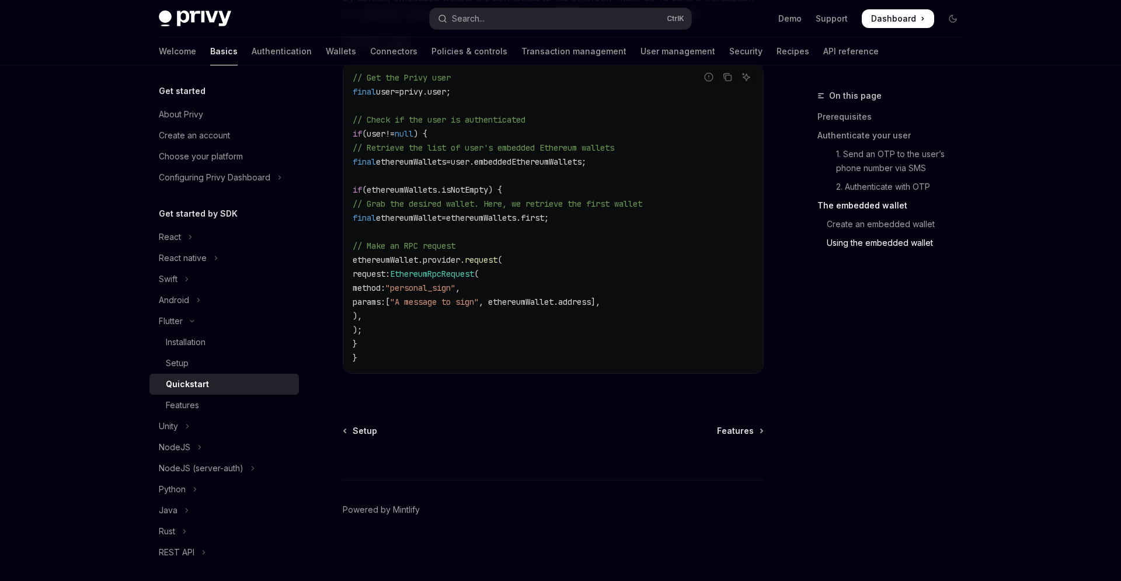
scroll to position [2141, 0]
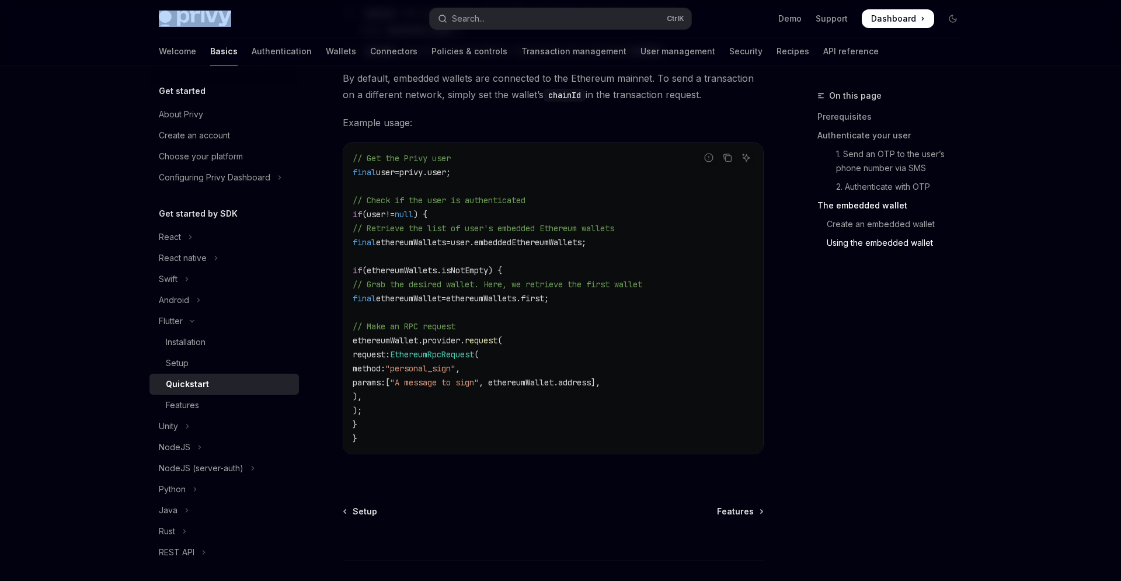
drag, startPoint x: 277, startPoint y: 16, endPoint x: 228, endPoint y: 14, distance: 49.1
click at [151, 11] on div "Privy Docs home page Search... Ctrl K Demo Support Dashboard Dashboard Search..." at bounding box center [561, 18] width 860 height 37
click at [232, 14] on div "Privy Docs home page" at bounding box center [290, 19] width 262 height 16
